Goal: Find specific page/section: Find specific page/section

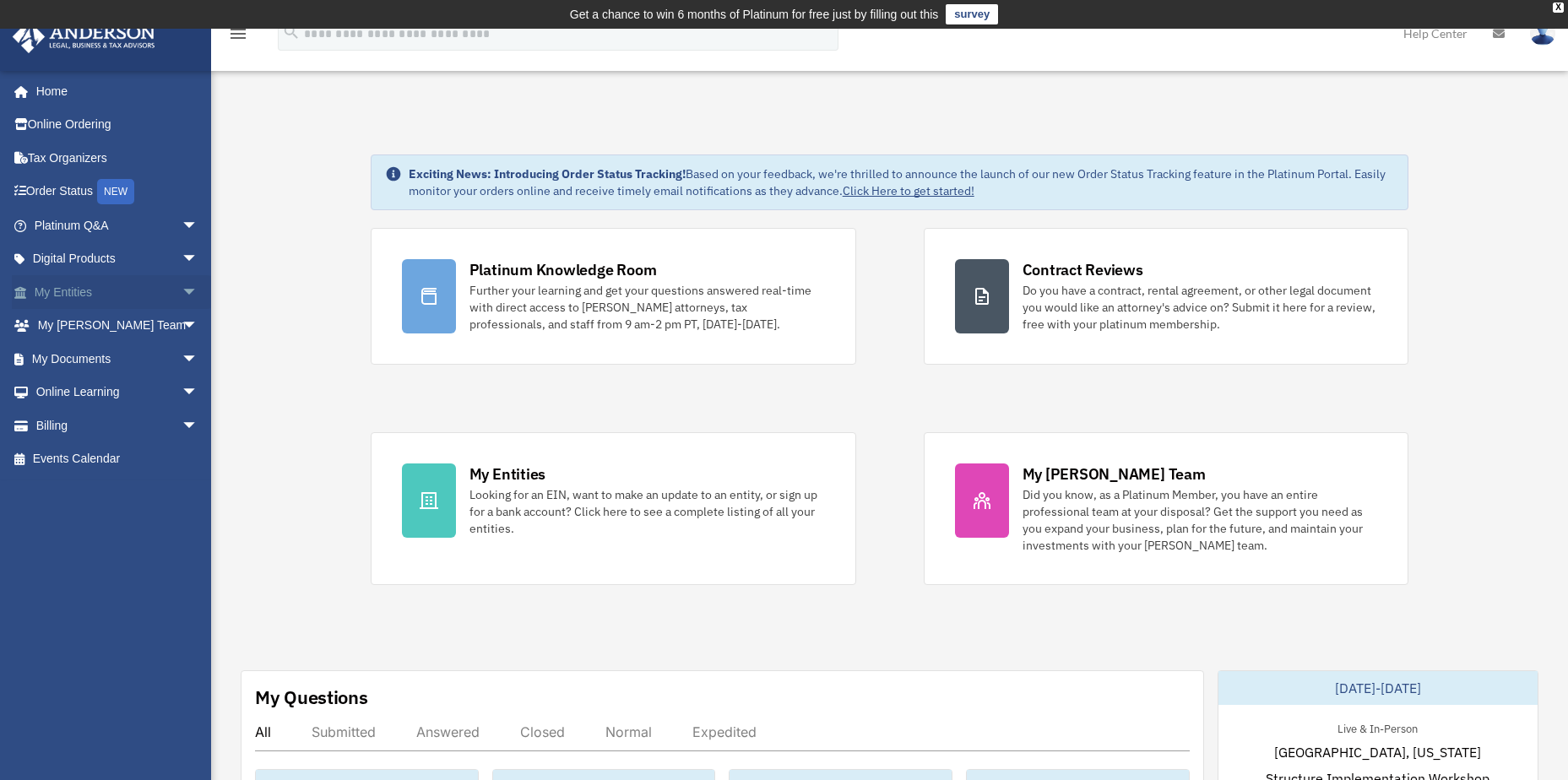
click at [181, 289] on span "arrow_drop_down" at bounding box center [198, 292] width 34 height 35
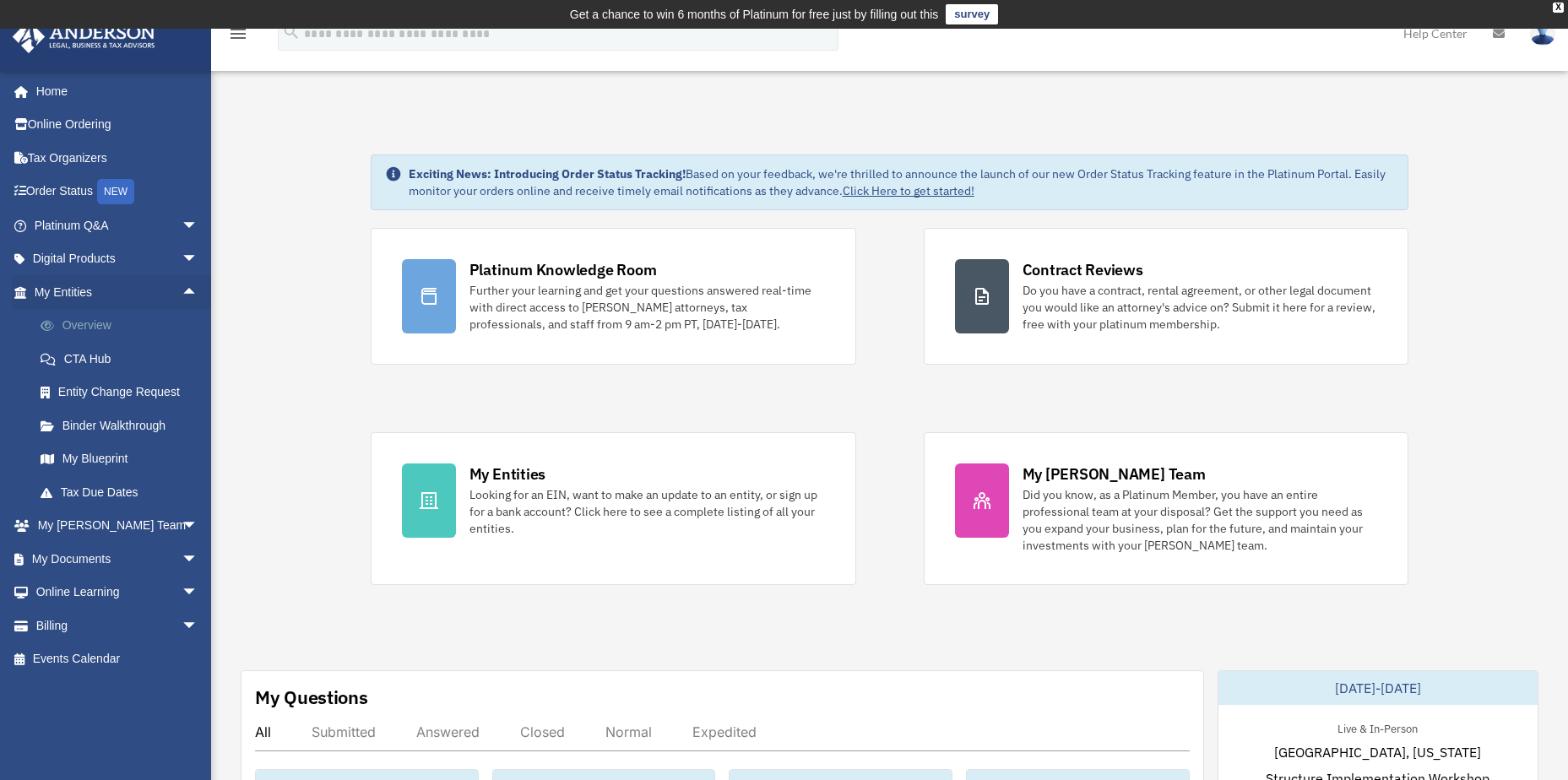
click at [105, 326] on link "Overview" at bounding box center [124, 325] width 200 height 34
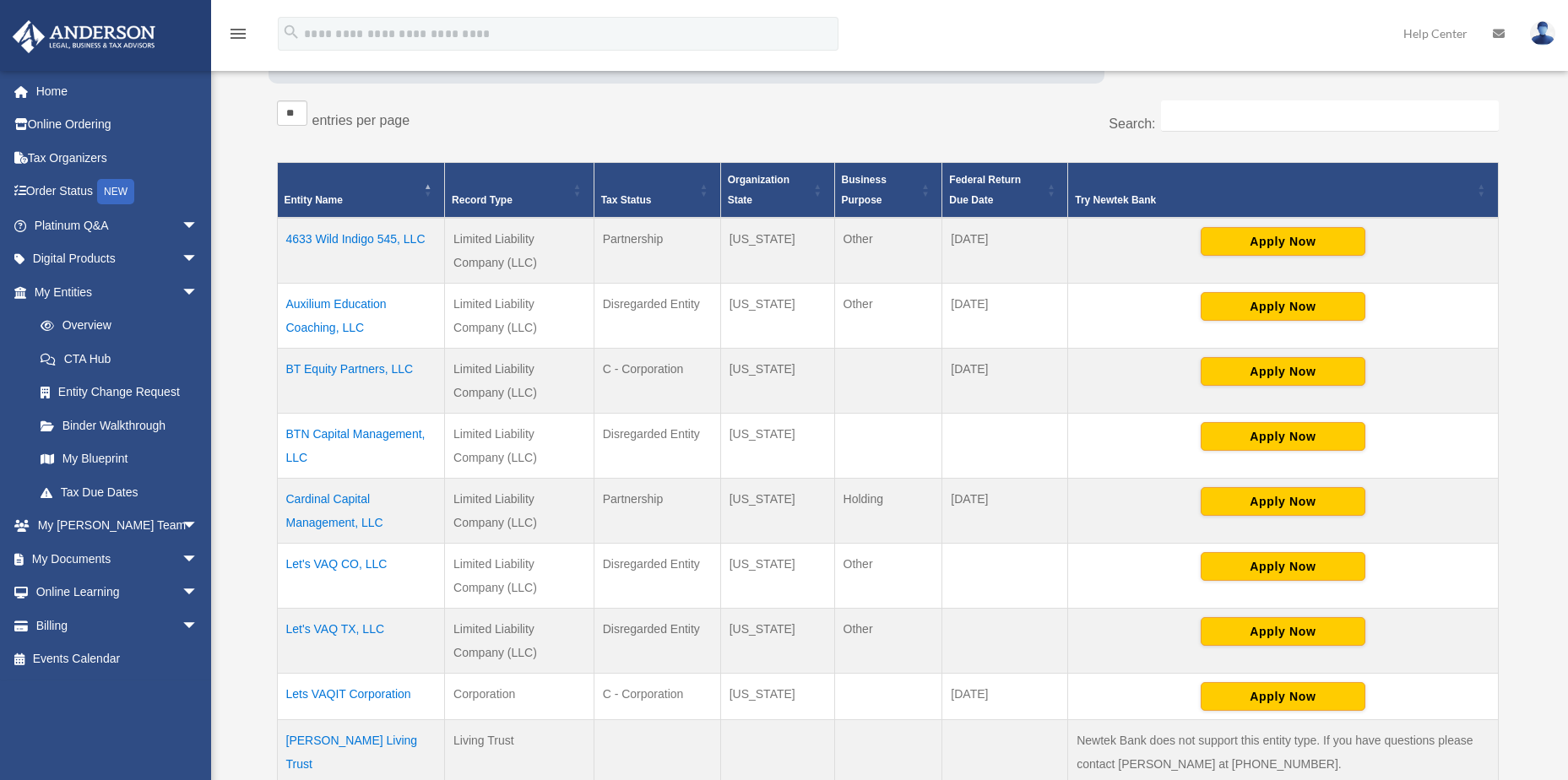
scroll to position [338, 0]
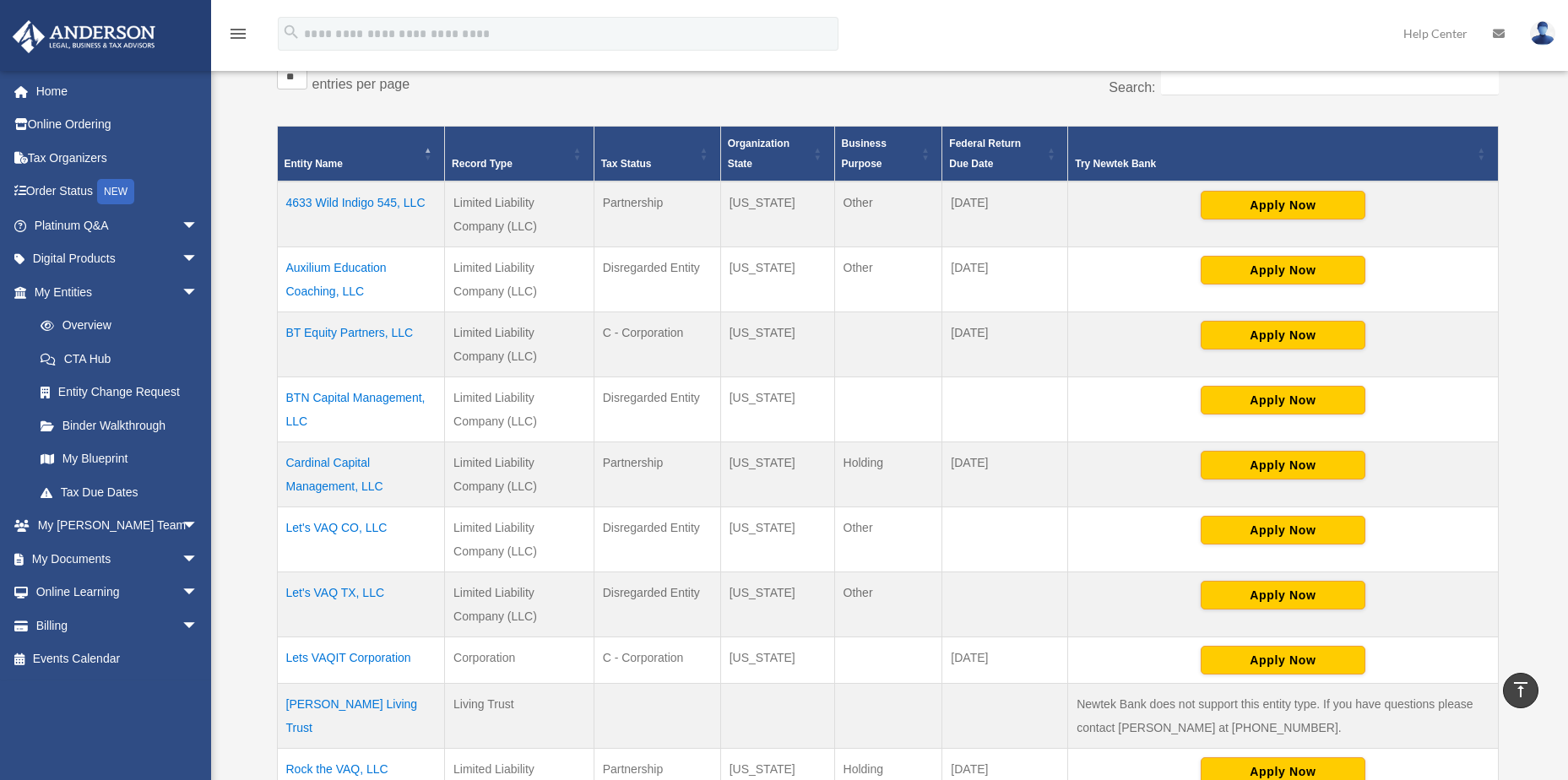
click at [349, 528] on td "Let's VAQ CO, LLC" at bounding box center [361, 539] width 168 height 65
